Goal: Information Seeking & Learning: Find specific fact

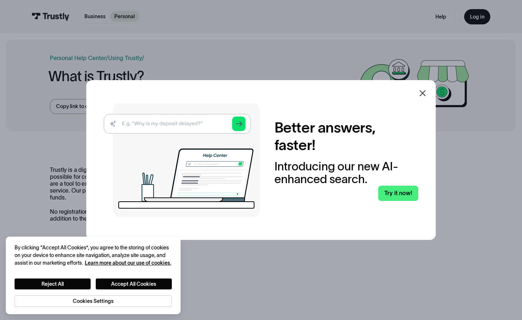
click at [198, 123] on img at bounding box center [182, 160] width 156 height 114
click at [180, 120] on img at bounding box center [182, 160] width 156 height 114
click at [198, 126] on img at bounding box center [182, 160] width 156 height 114
click at [137, 124] on img at bounding box center [182, 160] width 156 height 114
click at [128, 125] on img at bounding box center [182, 160] width 156 height 114
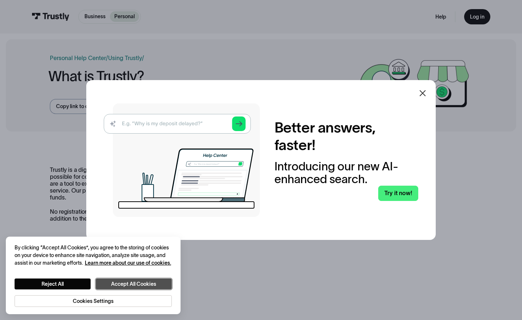
click at [120, 280] on button "Accept All Cookies" at bounding box center [134, 284] width 76 height 11
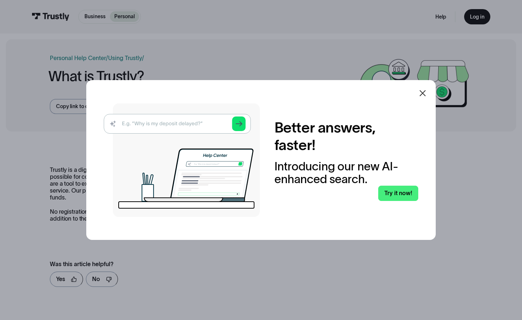
click at [143, 121] on img at bounding box center [182, 160] width 156 height 114
click at [175, 127] on img at bounding box center [182, 160] width 156 height 114
click at [427, 89] on icon at bounding box center [422, 93] width 9 height 9
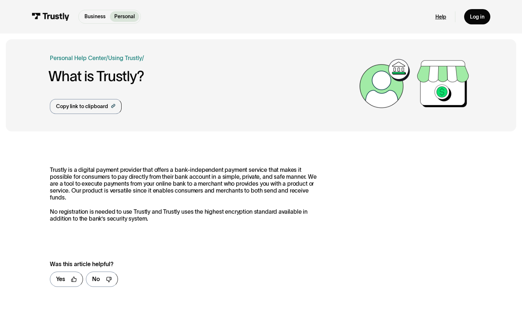
click at [438, 15] on link "Help" at bounding box center [441, 16] width 11 height 7
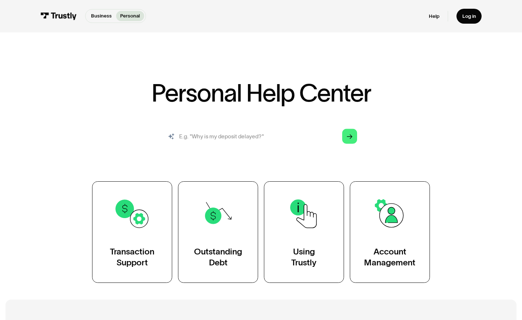
click at [196, 138] on input "search" at bounding box center [261, 136] width 203 height 23
type input "d"
type input "is [PERSON_NAME] supported?"
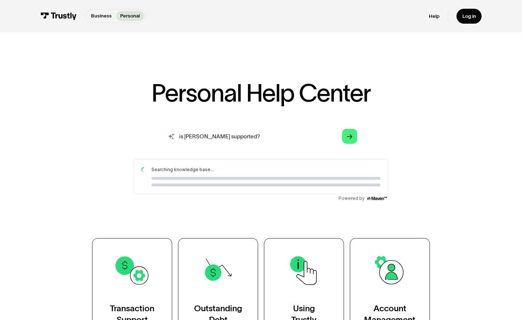
click at [256, 135] on input "is [PERSON_NAME] supported?" at bounding box center [261, 136] width 203 height 23
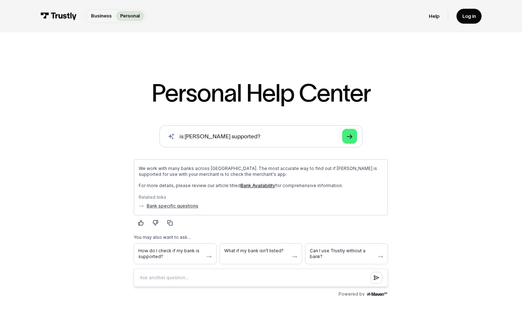
click at [264, 186] on link "Bank Availability" at bounding box center [258, 184] width 35 height 5
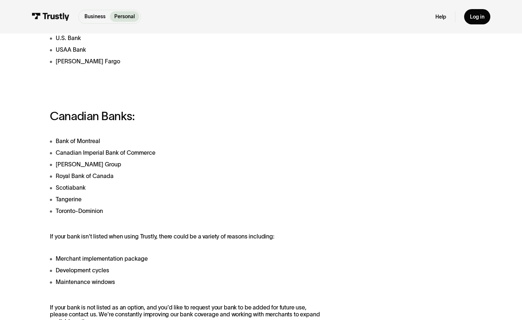
scroll to position [407, 0]
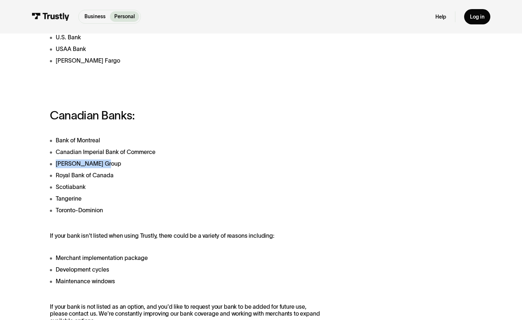
drag, startPoint x: 55, startPoint y: 164, endPoint x: 118, endPoint y: 166, distance: 63.4
click at [118, 166] on li "Desjardins Group" at bounding box center [186, 164] width 272 height 9
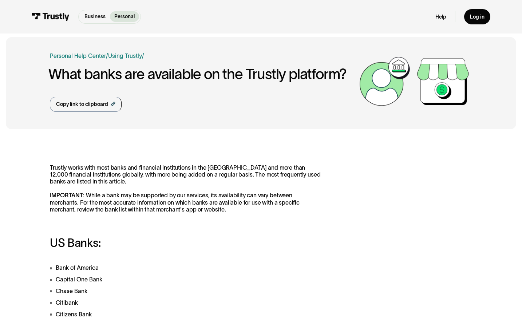
scroll to position [0, 0]
